Goal: Information Seeking & Learning: Learn about a topic

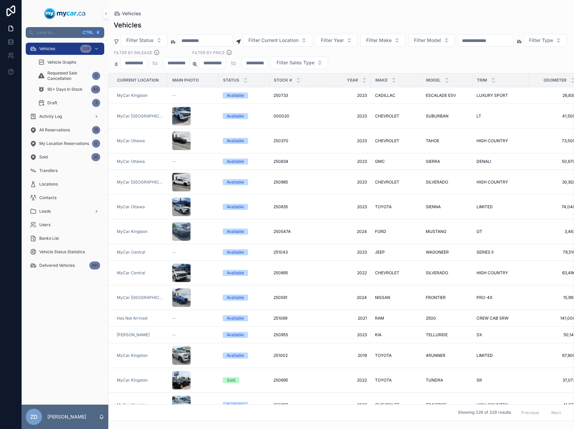
click at [492, 42] on input "scrollable content" at bounding box center [485, 40] width 55 height 9
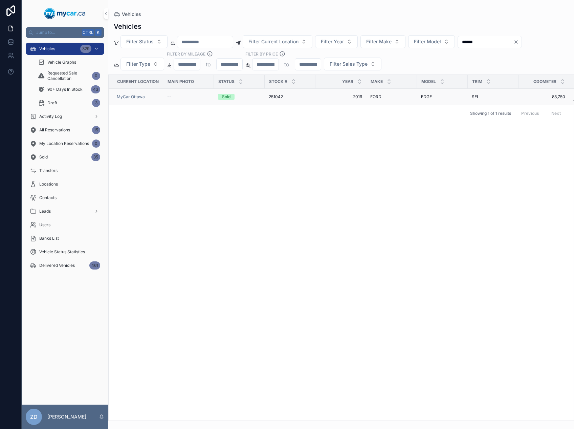
type input "******"
click at [202, 95] on div "--" at bounding box center [188, 96] width 43 height 5
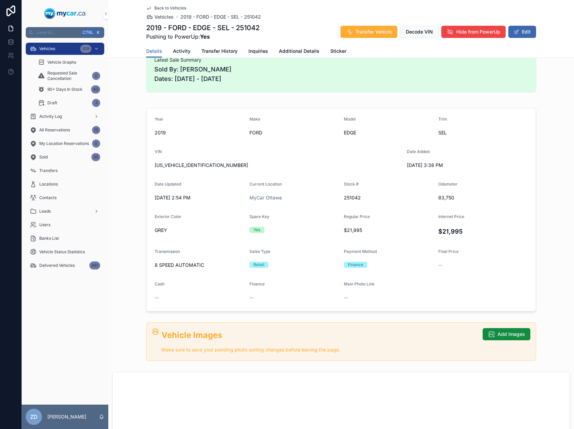
scroll to position [124, 0]
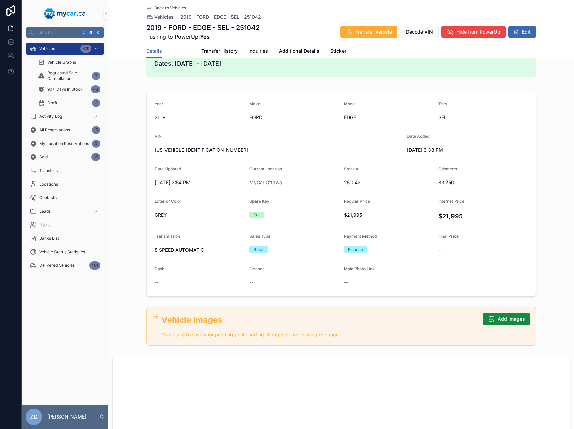
click at [179, 49] on span "Activity" at bounding box center [182, 51] width 18 height 7
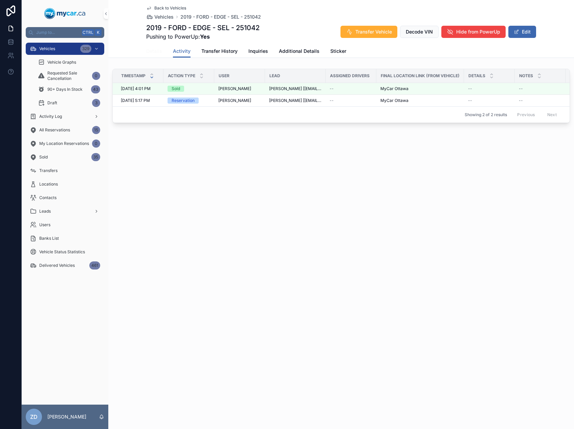
click at [158, 50] on span "Details" at bounding box center [154, 51] width 16 height 7
click at [50, 50] on span "Vehicles" at bounding box center [47, 48] width 16 height 5
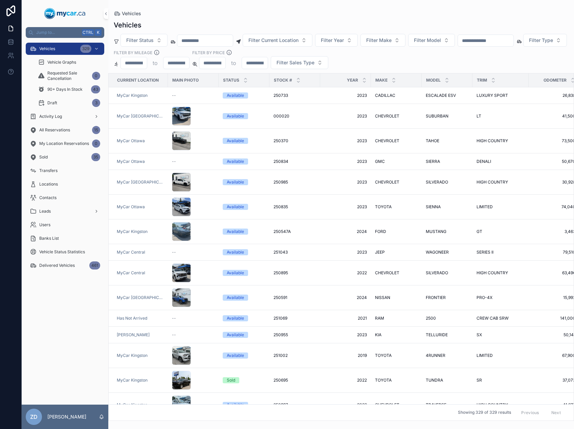
click at [511, 38] on input "scrollable content" at bounding box center [485, 40] width 55 height 9
type input "******"
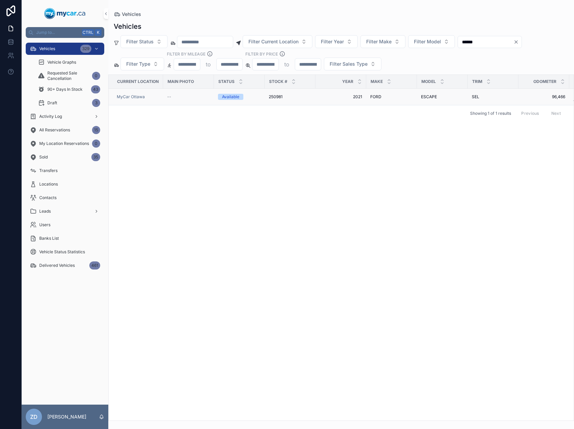
click at [219, 96] on span "Available" at bounding box center [230, 97] width 25 height 6
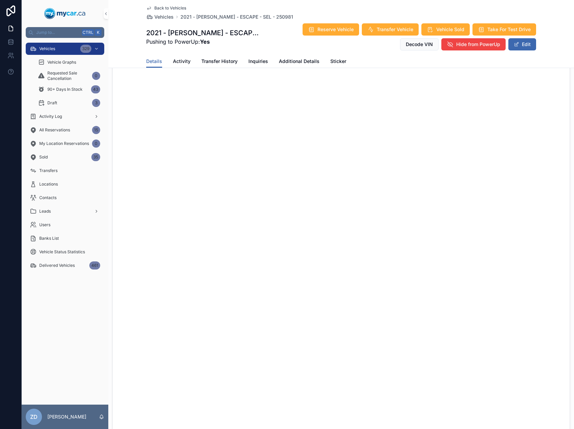
scroll to position [304, 0]
click at [289, 61] on span "Additional Details" at bounding box center [299, 61] width 41 height 7
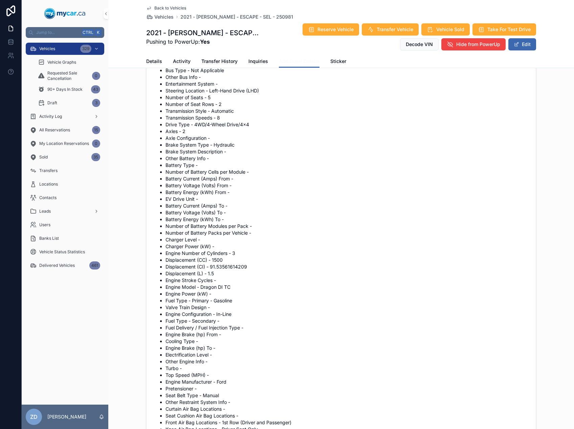
scroll to position [857, 0]
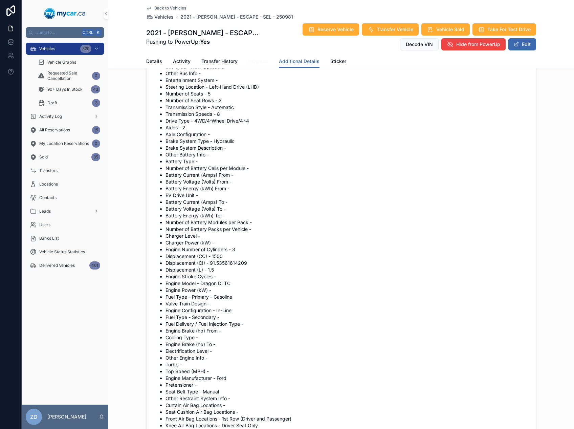
click at [258, 64] on span "Inquiries" at bounding box center [258, 61] width 20 height 7
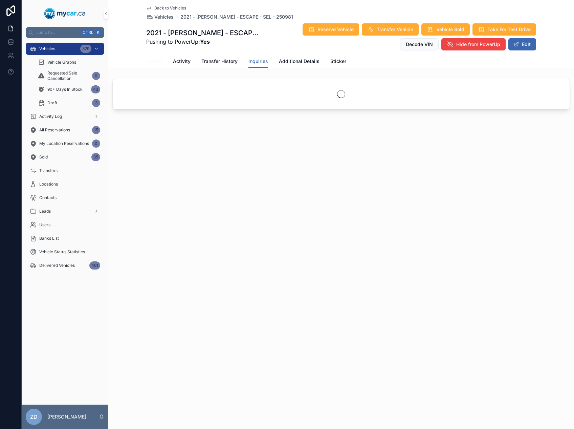
click at [160, 58] on span "Details" at bounding box center [154, 61] width 16 height 7
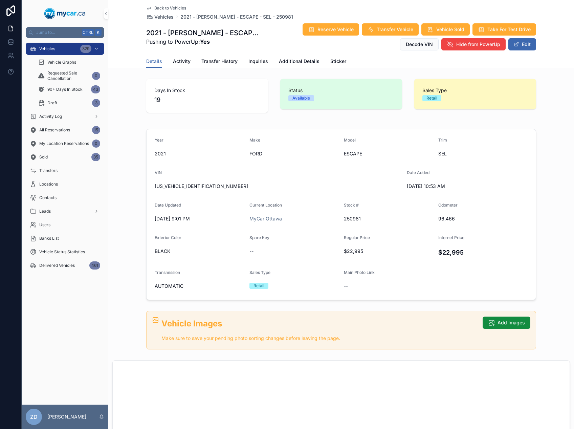
click at [195, 186] on span "[US_VEHICLE_IDENTIFICATION_NUMBER]" at bounding box center [278, 186] width 247 height 7
copy span "[US_VEHICLE_IDENTIFICATION_NUMBER]"
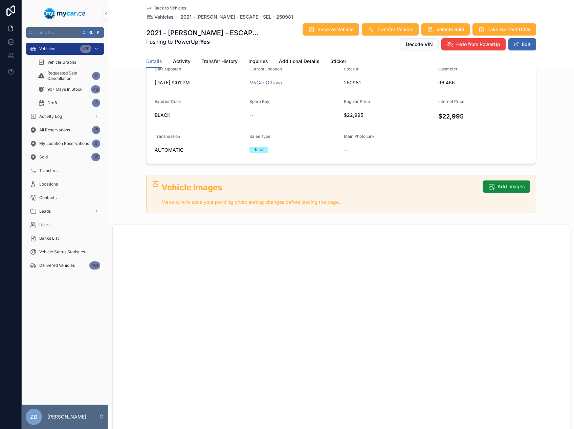
scroll to position [135, 0]
click at [304, 62] on span "Additional Details" at bounding box center [299, 61] width 41 height 7
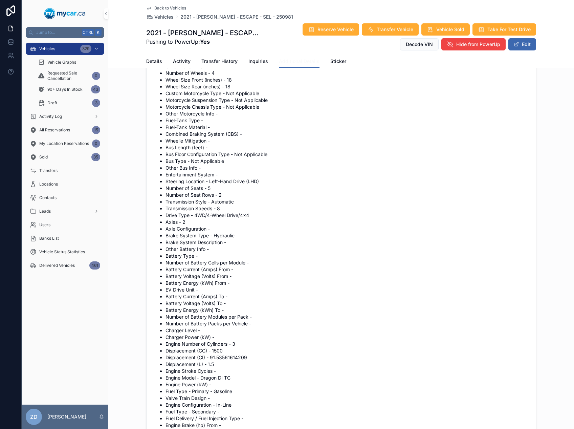
scroll to position [801, 0]
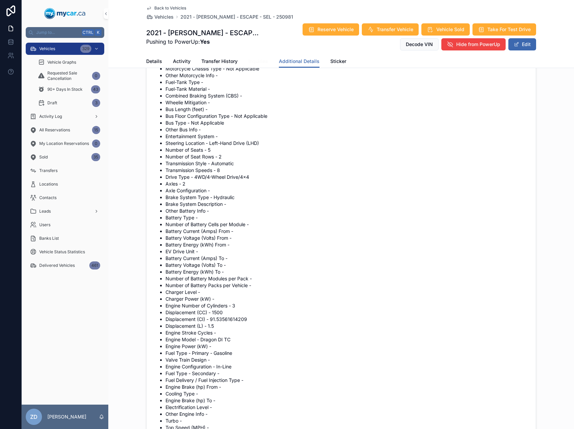
click at [248, 63] on span "Inquiries" at bounding box center [258, 61] width 20 height 7
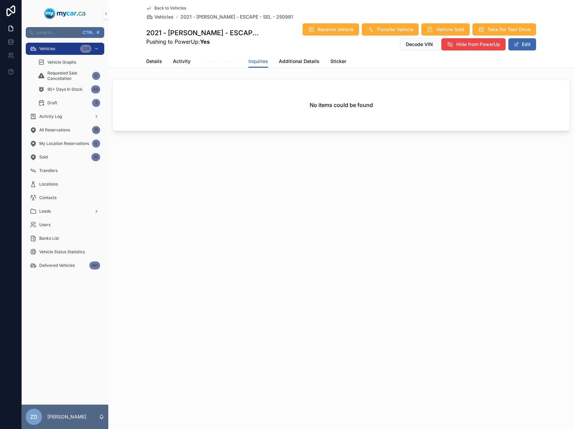
click at [226, 63] on span "Transfer History" at bounding box center [219, 61] width 36 height 7
click at [179, 65] on link "Activity" at bounding box center [182, 62] width 18 height 14
click at [157, 63] on span "Details" at bounding box center [154, 61] width 16 height 7
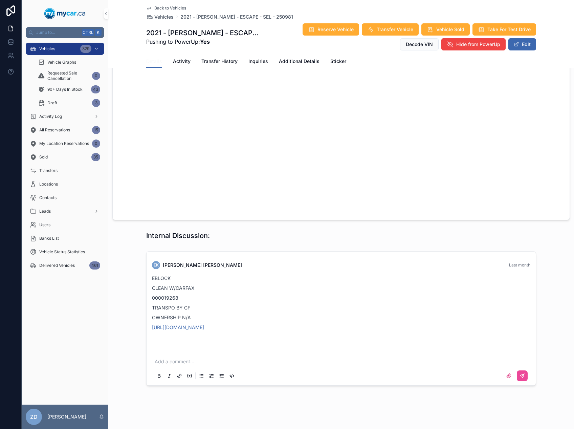
scroll to position [577, 0]
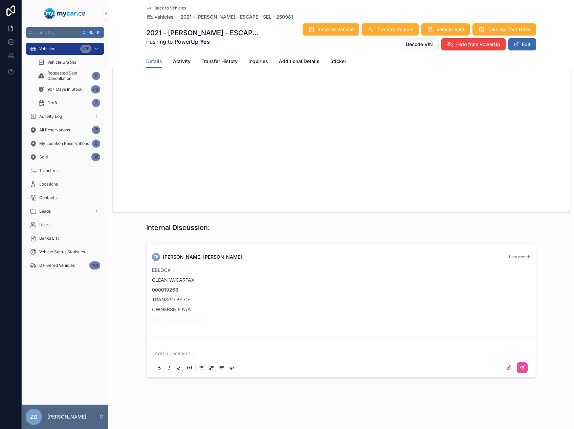
click at [204, 319] on link "[URL][DOMAIN_NAME]" at bounding box center [178, 319] width 52 height 6
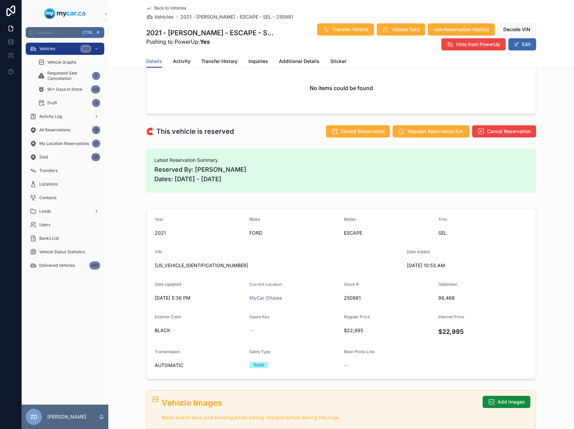
scroll to position [80, 0]
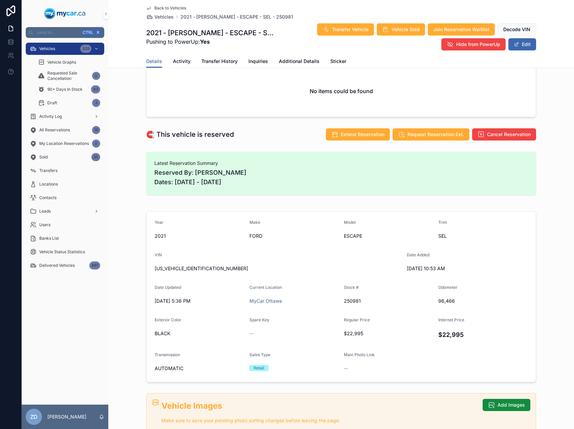
click at [169, 270] on span "[US_VEHICLE_IDENTIFICATION_NUMBER]" at bounding box center [278, 268] width 247 height 7
copy span "[US_VEHICLE_IDENTIFICATION_NUMBER]"
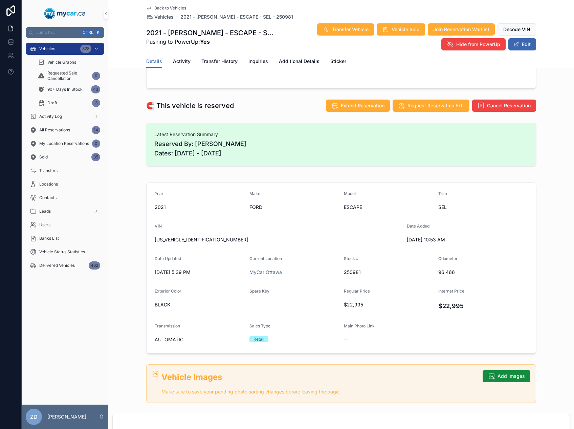
scroll to position [126, 0]
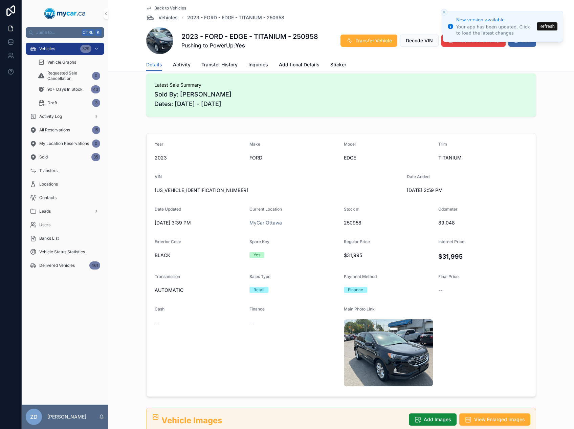
scroll to position [90, 0]
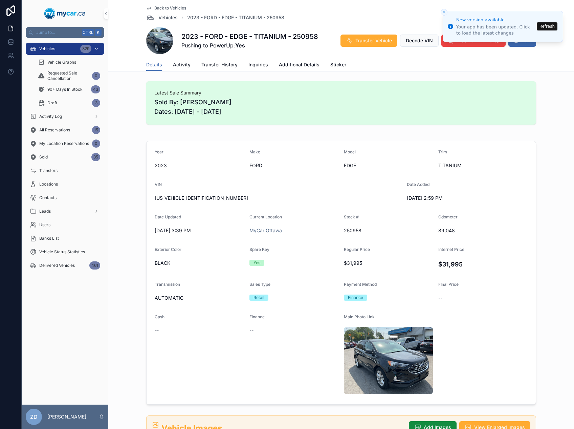
click at [33, 46] on icon "scrollable content" at bounding box center [33, 48] width 7 height 7
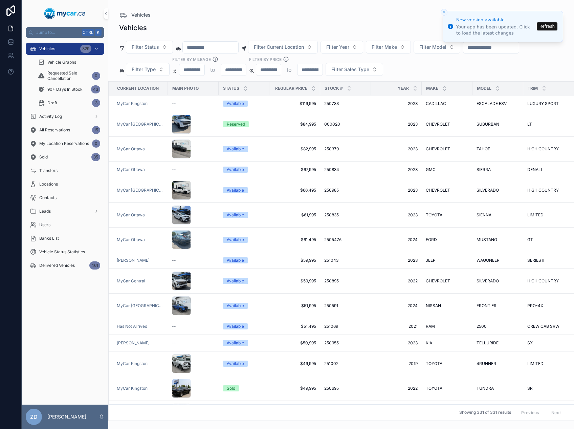
click at [507, 47] on input "scrollable content" at bounding box center [490, 47] width 55 height 9
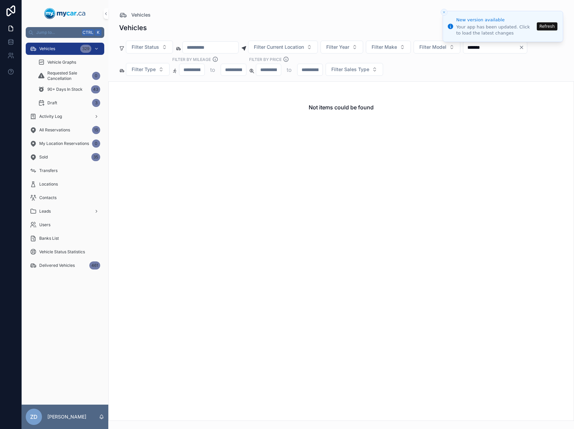
click at [488, 47] on input "*******" at bounding box center [490, 47] width 55 height 9
type input "******"
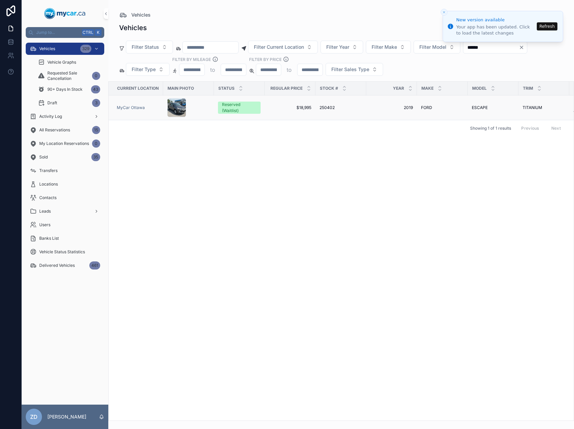
click at [298, 105] on span "$18,995" at bounding box center [290, 107] width 43 height 5
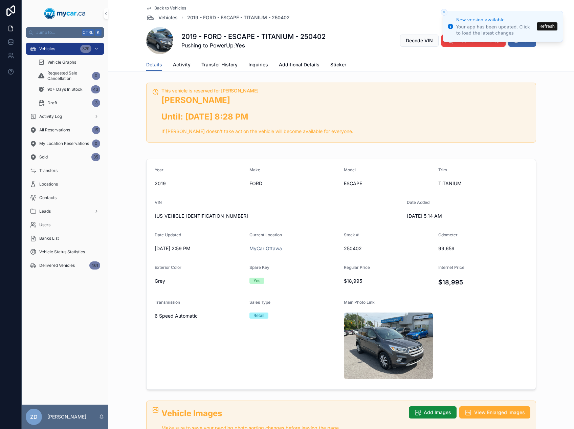
scroll to position [65, 0]
